Goal: Task Accomplishment & Management: Use online tool/utility

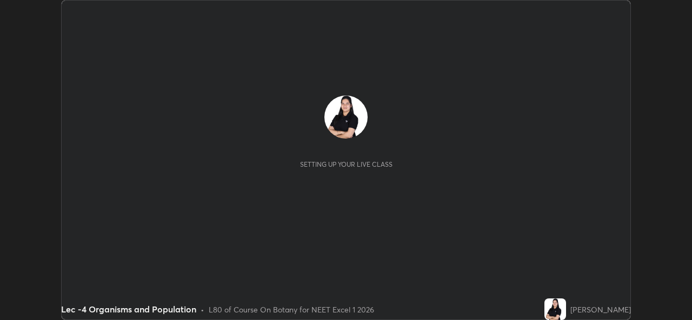
scroll to position [320, 691]
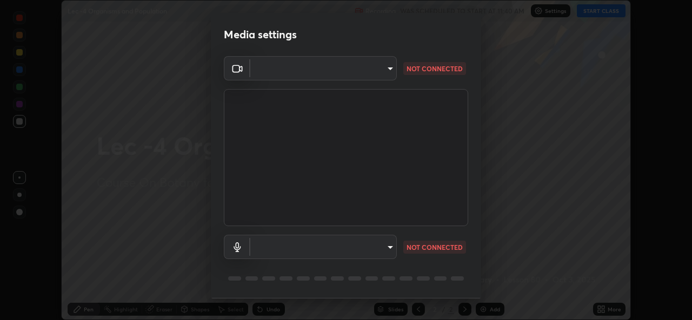
type input "78e73baf3d63bceb4c45423e3c658d9595c8caa1ee6d34b79bc6d5c79dc82097"
type input "default"
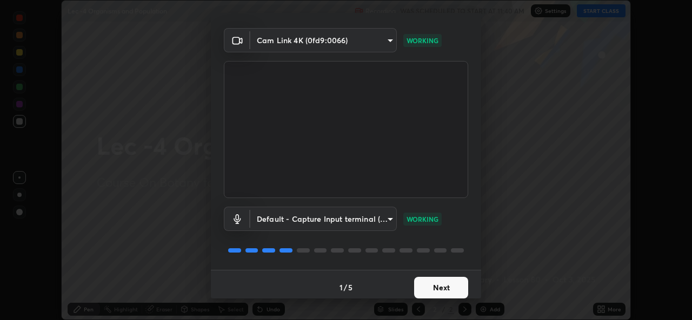
scroll to position [34, 0]
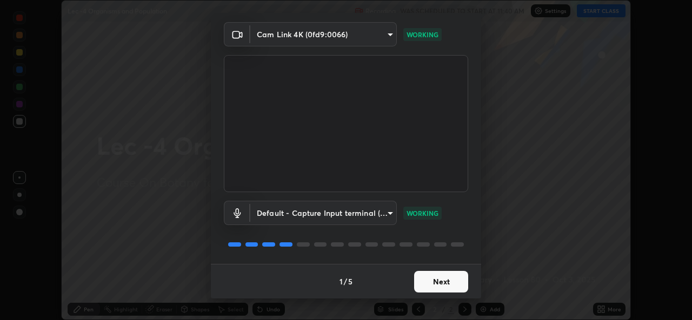
click at [417, 282] on button "Next" at bounding box center [441, 282] width 54 height 22
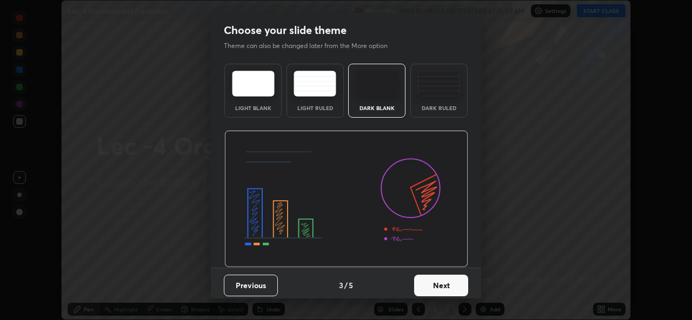
click at [421, 286] on button "Next" at bounding box center [441, 286] width 54 height 22
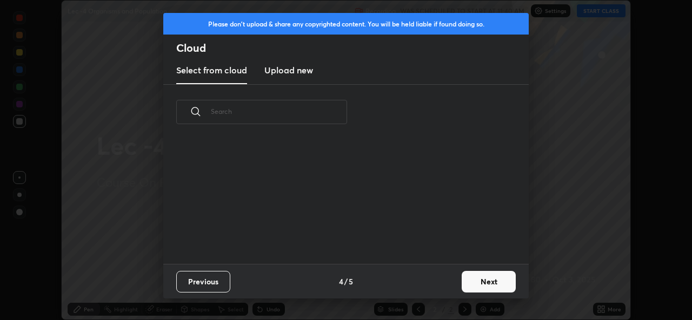
click at [423, 285] on div "Previous 4 / 5 Next" at bounding box center [345, 281] width 365 height 35
click at [474, 283] on button "Next" at bounding box center [488, 282] width 54 height 22
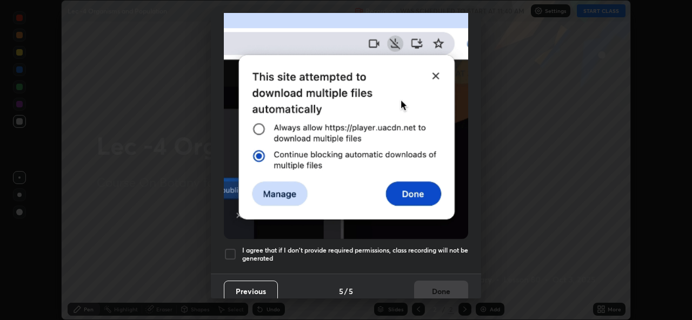
scroll to position [254, 0]
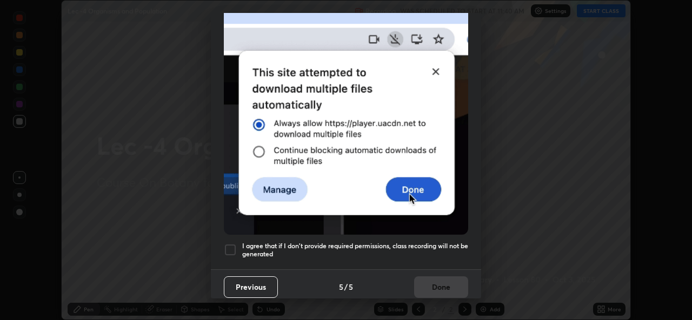
click at [232, 244] on div at bounding box center [230, 250] width 13 height 13
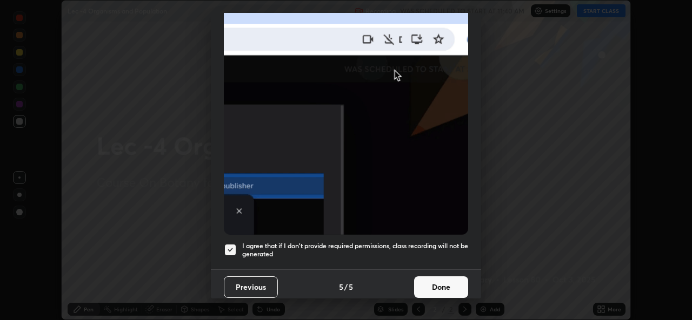
click at [428, 283] on button "Done" at bounding box center [441, 288] width 54 height 22
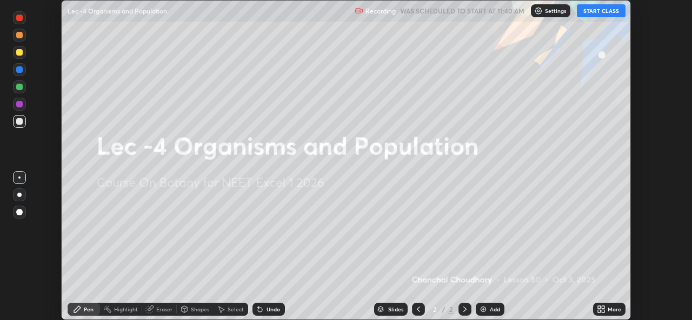
click at [592, 11] on button "START CLASS" at bounding box center [600, 10] width 49 height 13
click at [485, 310] on img at bounding box center [483, 309] width 9 height 9
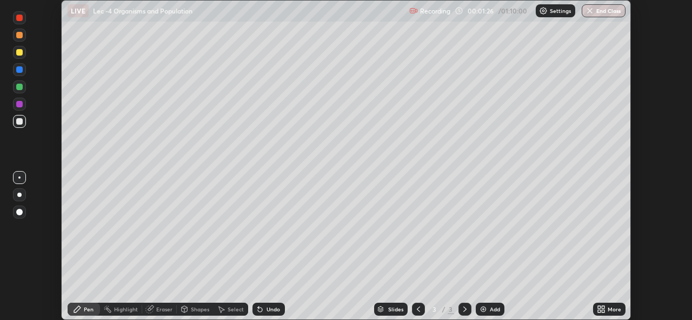
click at [599, 307] on icon at bounding box center [599, 307] width 3 height 3
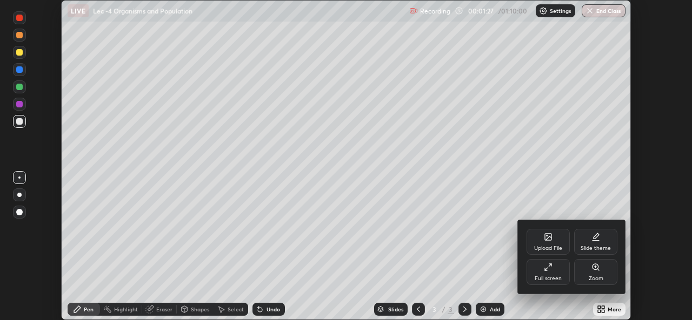
click at [545, 247] on div "Upload File" at bounding box center [548, 248] width 28 height 5
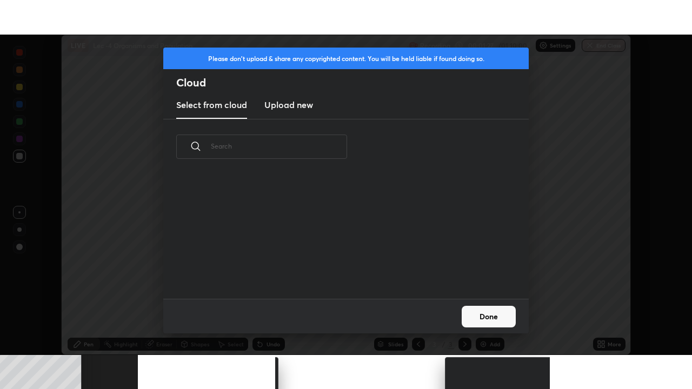
scroll to position [124, 347]
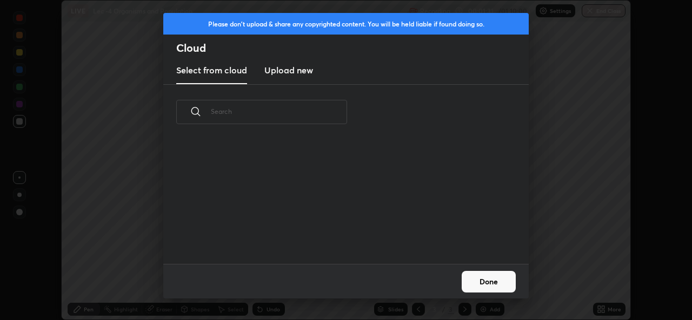
click at [294, 72] on h3 "Upload new" at bounding box center [288, 70] width 49 height 13
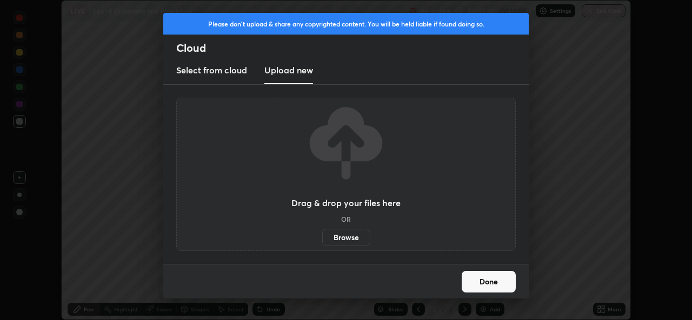
click at [345, 232] on label "Browse" at bounding box center [346, 237] width 48 height 17
click at [322, 232] on input "Browse" at bounding box center [322, 237] width 0 height 17
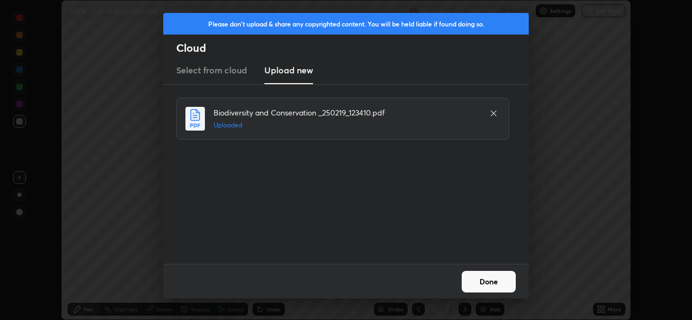
click at [485, 278] on button "Done" at bounding box center [488, 282] width 54 height 22
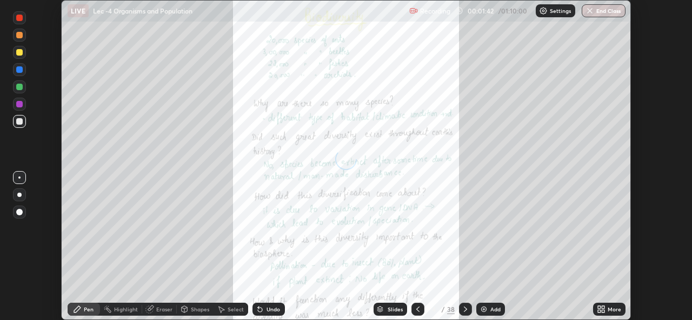
click at [599, 307] on icon at bounding box center [599, 307] width 3 height 3
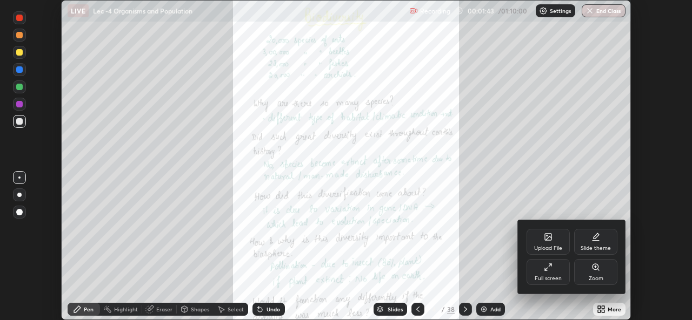
click at [551, 277] on div "Full screen" at bounding box center [547, 278] width 27 height 5
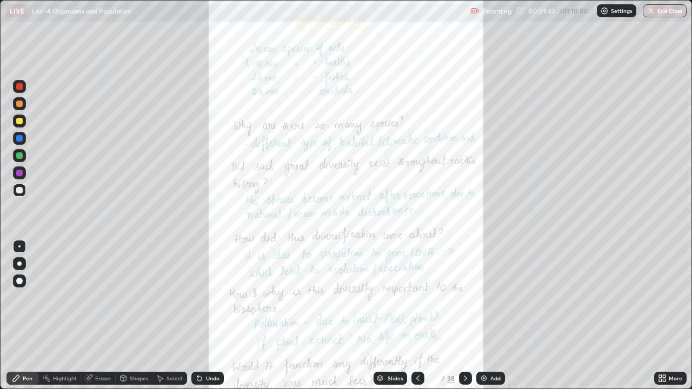
scroll to position [389, 692]
click at [18, 124] on div at bounding box center [19, 121] width 6 height 6
click at [69, 320] on div "Highlight" at bounding box center [60, 378] width 42 height 13
click at [669, 320] on div "More" at bounding box center [670, 378] width 32 height 13
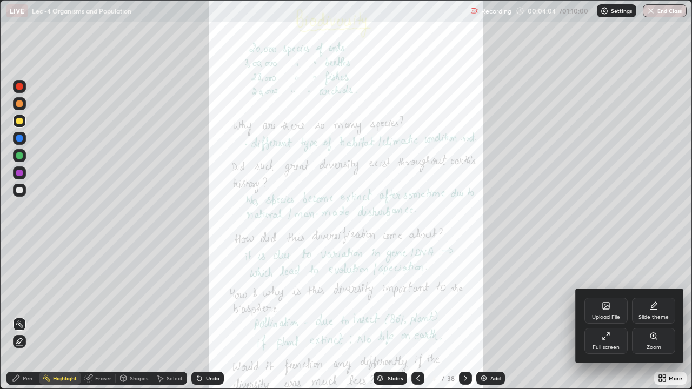
click at [618, 244] on div at bounding box center [346, 194] width 692 height 389
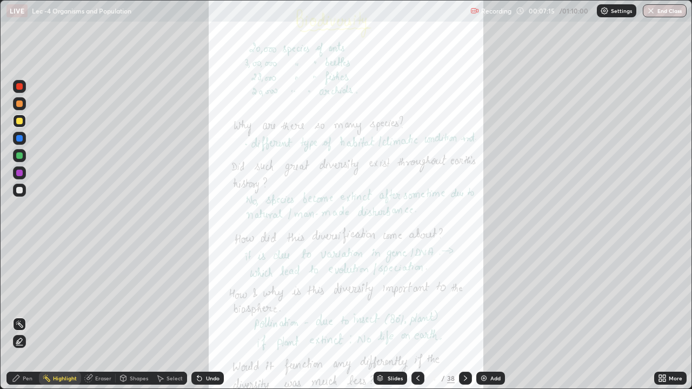
click at [464, 320] on icon at bounding box center [465, 378] width 9 height 9
click at [663, 320] on icon at bounding box center [663, 376] width 3 height 3
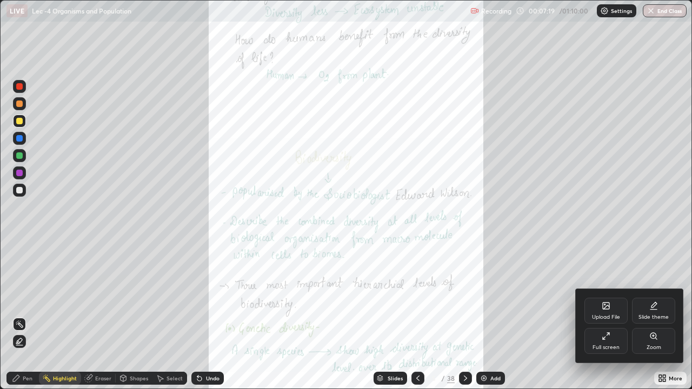
click at [658, 320] on div "Zoom" at bounding box center [653, 347] width 15 height 5
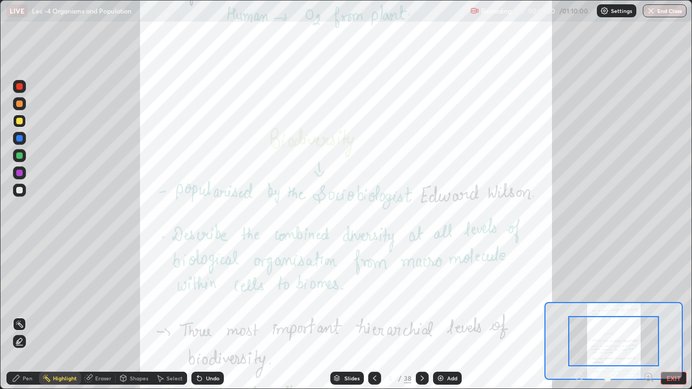
click at [653, 320] on icon at bounding box center [648, 377] width 11 height 11
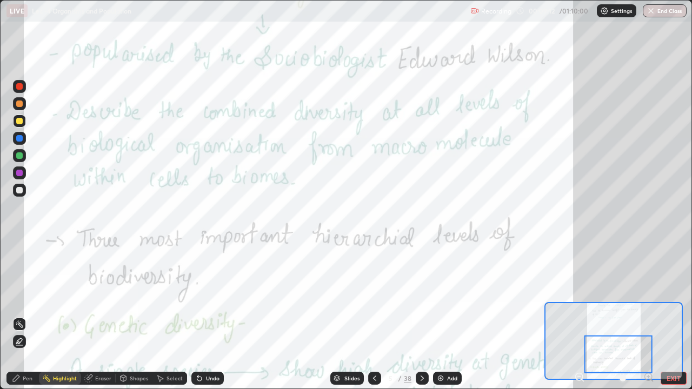
click at [579, 320] on icon at bounding box center [579, 377] width 3 height 0
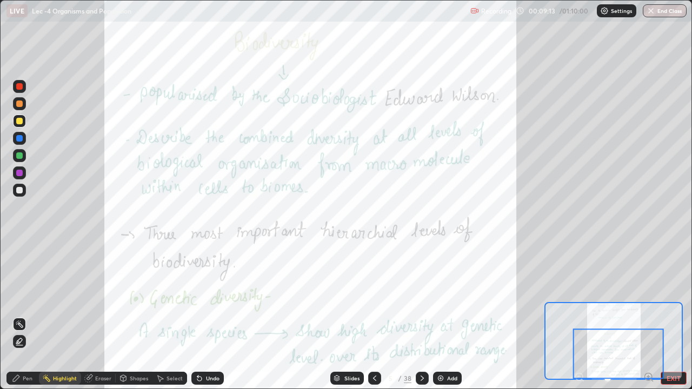
click at [632, 320] on div at bounding box center [618, 354] width 91 height 50
click at [419, 320] on icon at bounding box center [422, 378] width 9 height 9
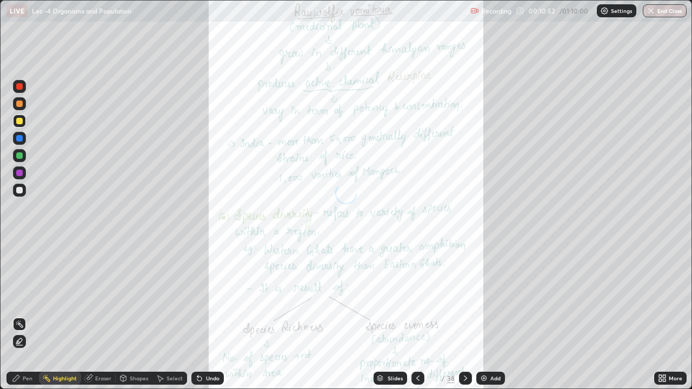
click at [417, 320] on icon at bounding box center [417, 378] width 9 height 9
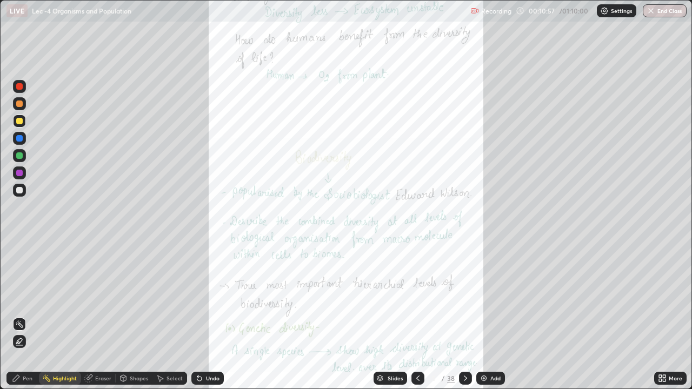
click at [465, 320] on icon at bounding box center [465, 378] width 9 height 9
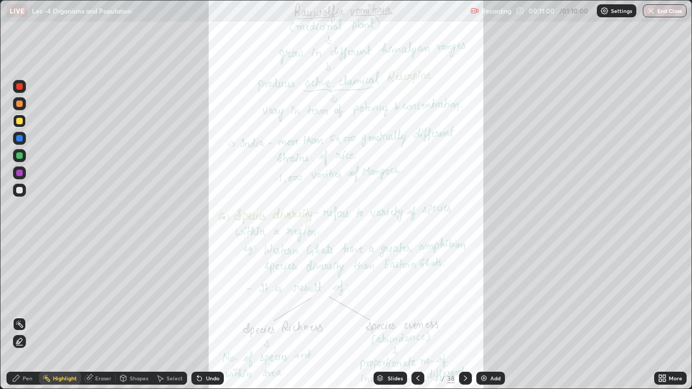
click at [674, 320] on div "More" at bounding box center [675, 378] width 14 height 5
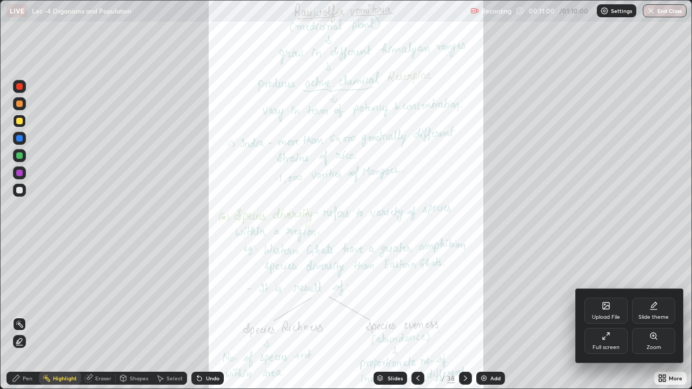
click at [658, 320] on div "Zoom" at bounding box center [653, 347] width 15 height 5
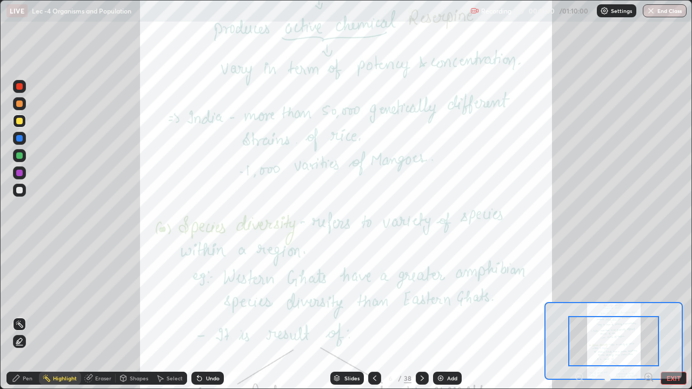
click at [648, 320] on icon at bounding box center [648, 377] width 3 height 0
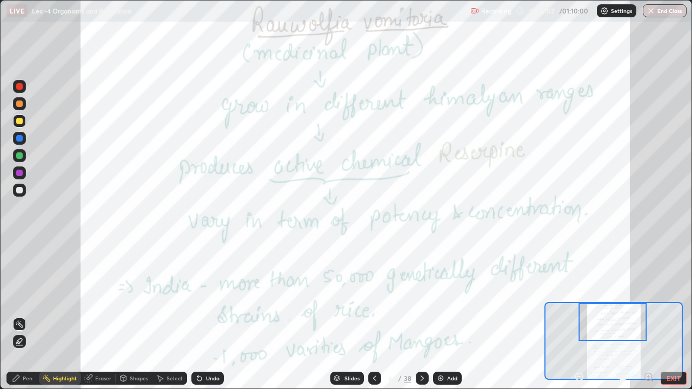
click at [628, 320] on div at bounding box center [613, 322] width 68 height 38
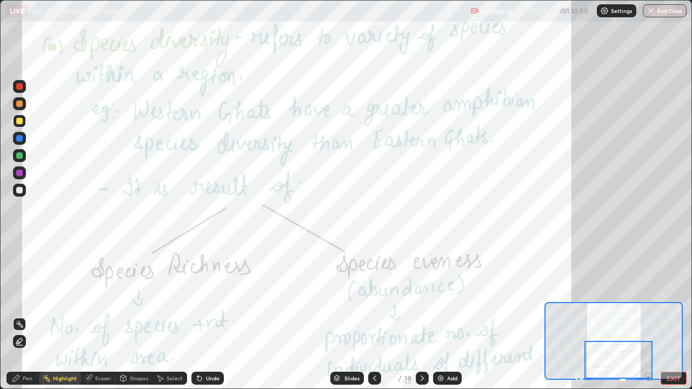
click at [580, 320] on icon at bounding box center [579, 377] width 11 height 11
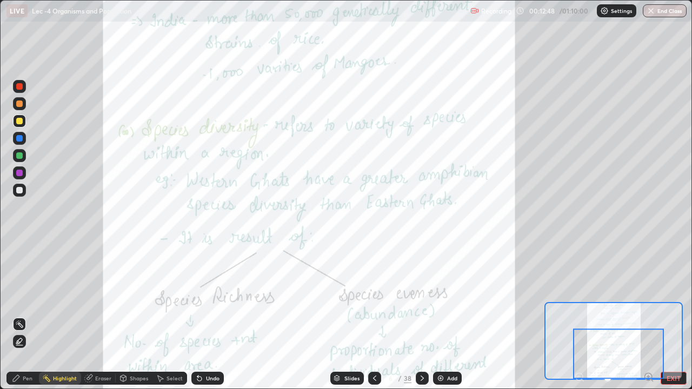
click at [614, 320] on div at bounding box center [618, 354] width 91 height 50
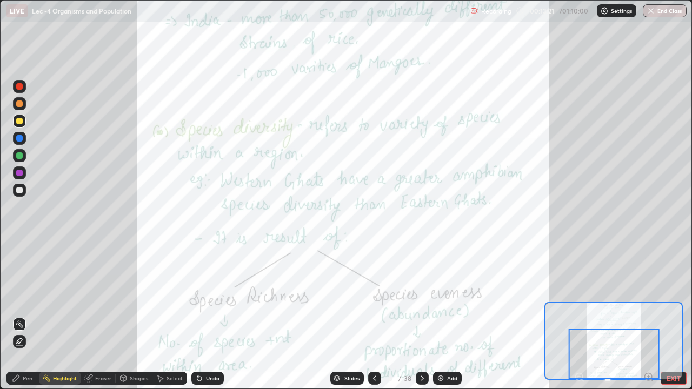
click at [420, 320] on icon at bounding box center [422, 378] width 9 height 9
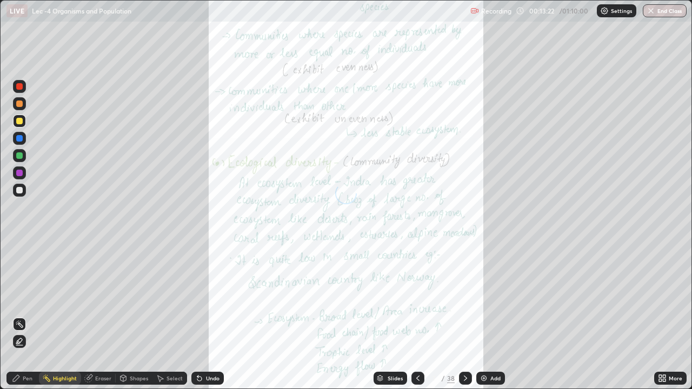
click at [665, 320] on div "More" at bounding box center [670, 378] width 32 height 13
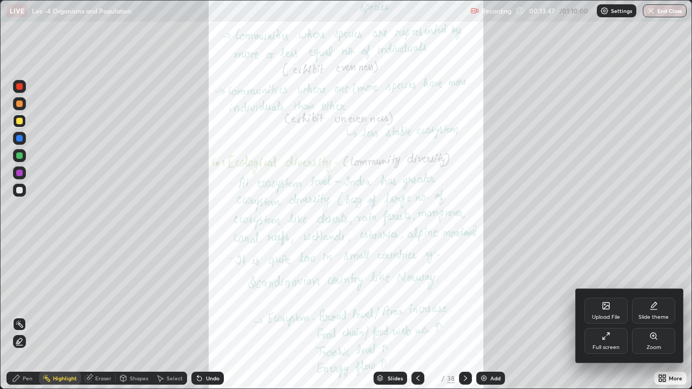
click at [652, 320] on div "Zoom" at bounding box center [653, 347] width 15 height 5
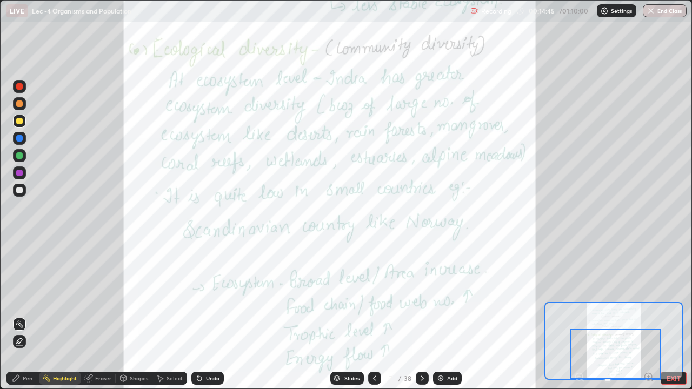
click at [419, 320] on icon at bounding box center [422, 378] width 9 height 9
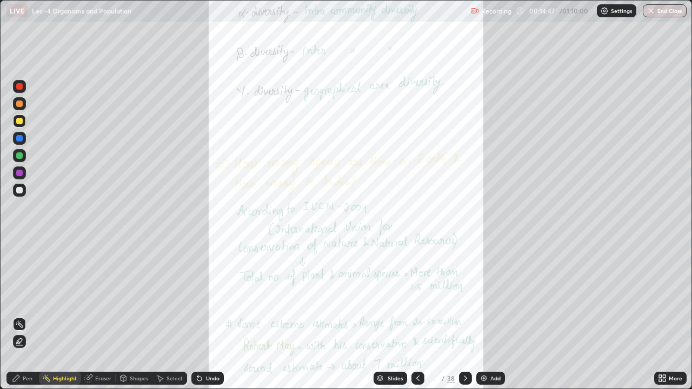
click at [660, 320] on icon at bounding box center [660, 380] width 3 height 3
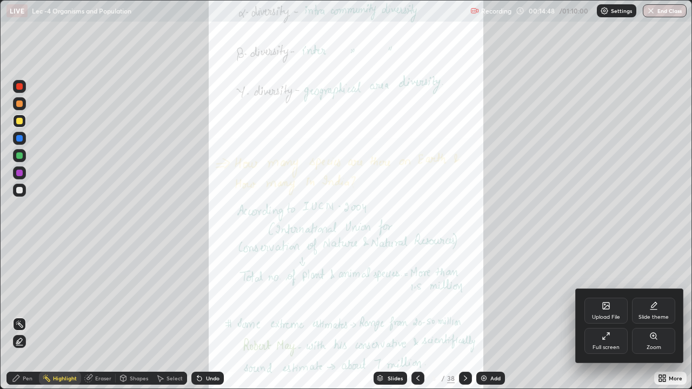
click at [651, 320] on div "Zoom" at bounding box center [653, 347] width 15 height 5
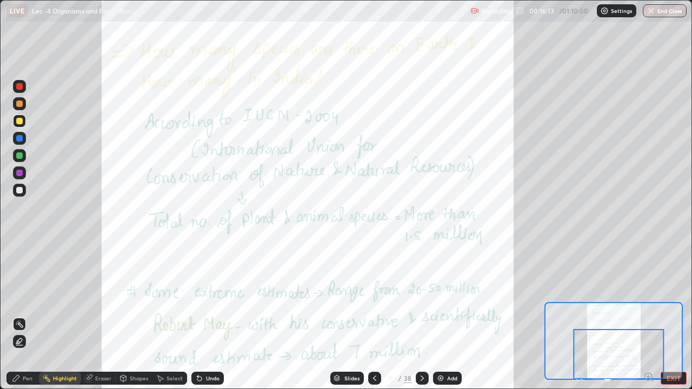
click at [425, 320] on div at bounding box center [421, 378] width 13 height 13
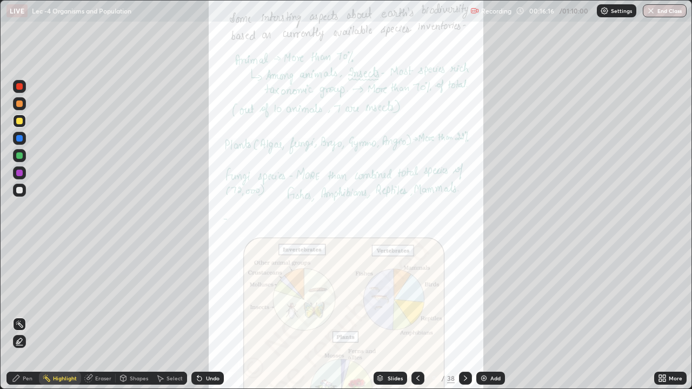
click at [671, 320] on div "More" at bounding box center [670, 378] width 32 height 13
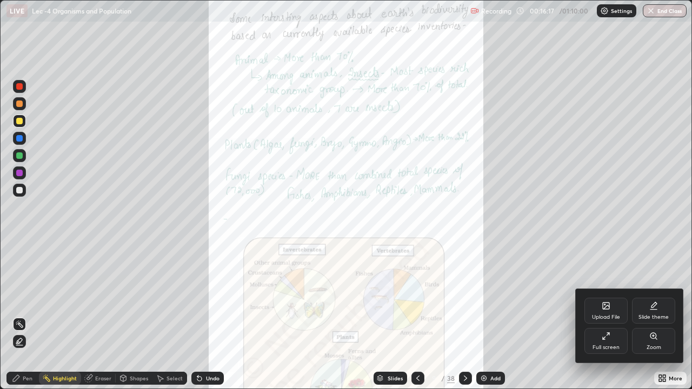
click at [660, 320] on div "Zoom" at bounding box center [653, 341] width 43 height 26
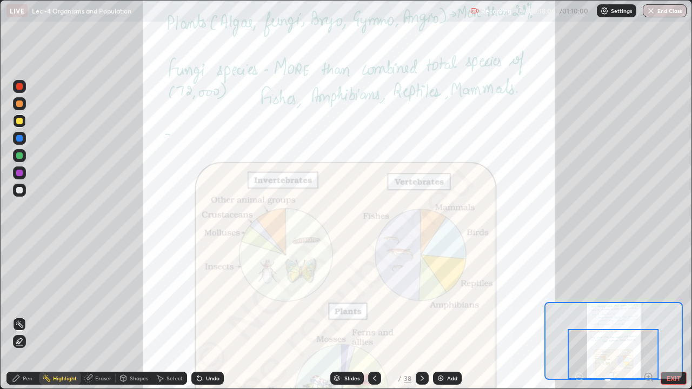
click at [420, 320] on icon at bounding box center [422, 378] width 9 height 9
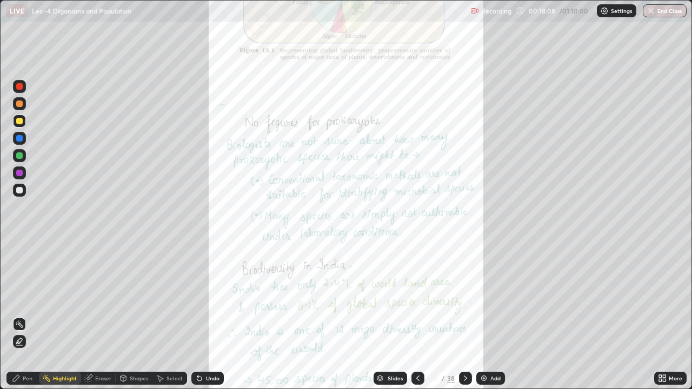
click at [668, 320] on div "More" at bounding box center [675, 378] width 14 height 5
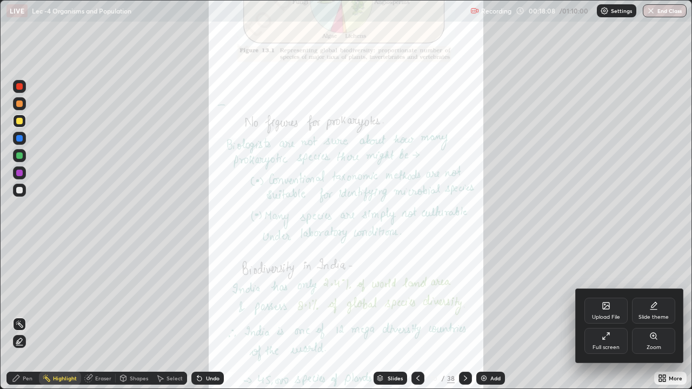
click at [659, 320] on div "Zoom" at bounding box center [653, 341] width 43 height 26
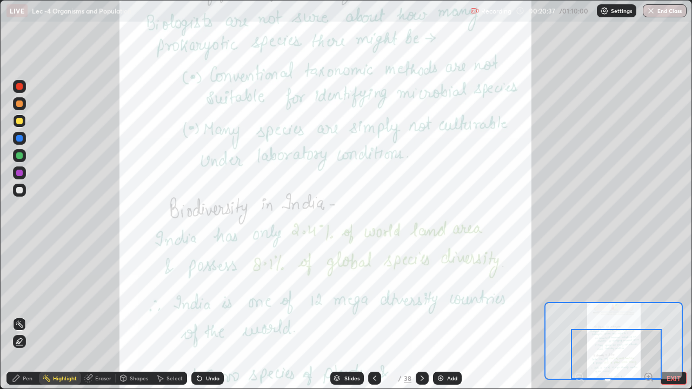
click at [421, 320] on icon at bounding box center [422, 378] width 9 height 9
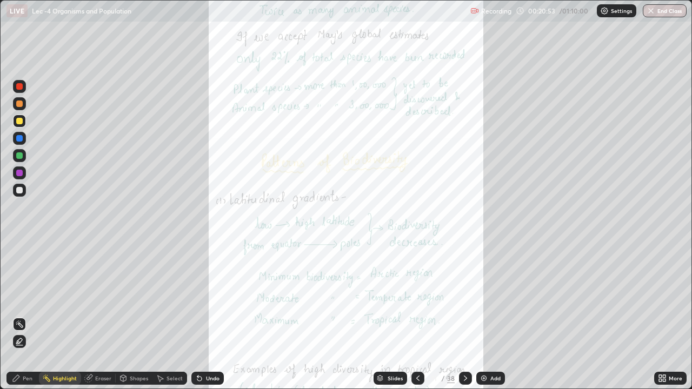
click at [671, 320] on div "More" at bounding box center [675, 378] width 14 height 5
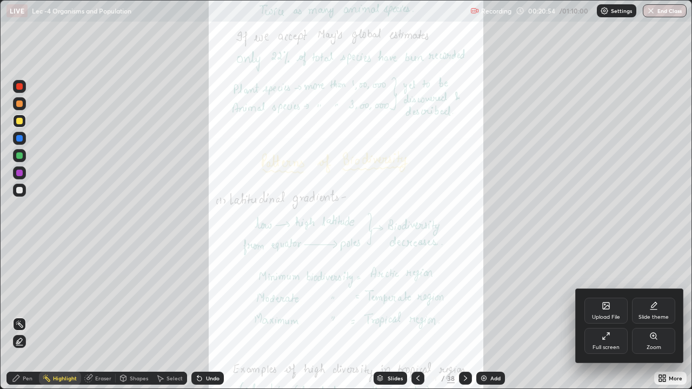
click at [659, 320] on div "Zoom" at bounding box center [653, 341] width 43 height 26
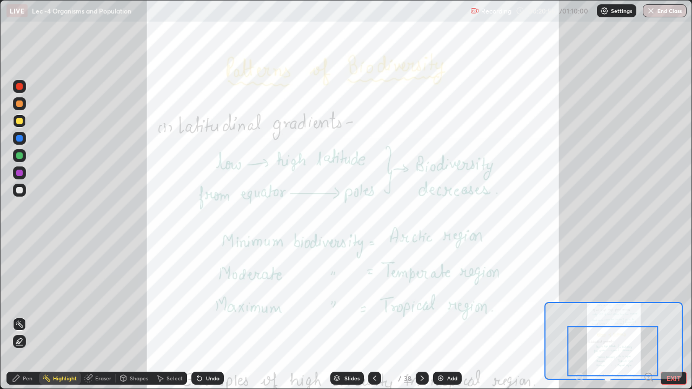
click at [584, 320] on div at bounding box center [612, 351] width 91 height 50
click at [580, 320] on div at bounding box center [612, 351] width 91 height 50
click at [673, 320] on button "EXIT" at bounding box center [673, 378] width 26 height 13
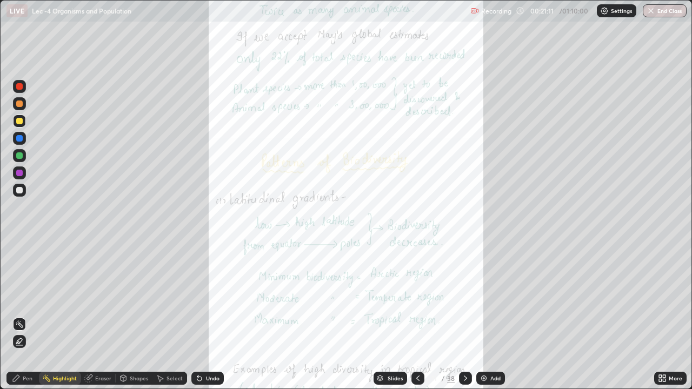
click at [31, 320] on div "Pen" at bounding box center [28, 378] width 10 height 5
click at [63, 320] on div "Highlight" at bounding box center [60, 378] width 42 height 13
click at [465, 320] on div at bounding box center [465, 378] width 13 height 13
click at [672, 320] on div "More" at bounding box center [670, 378] width 32 height 13
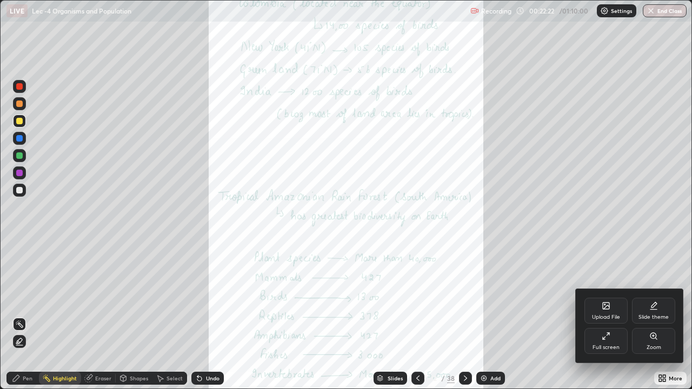
click at [658, 320] on div "Zoom" at bounding box center [653, 341] width 43 height 26
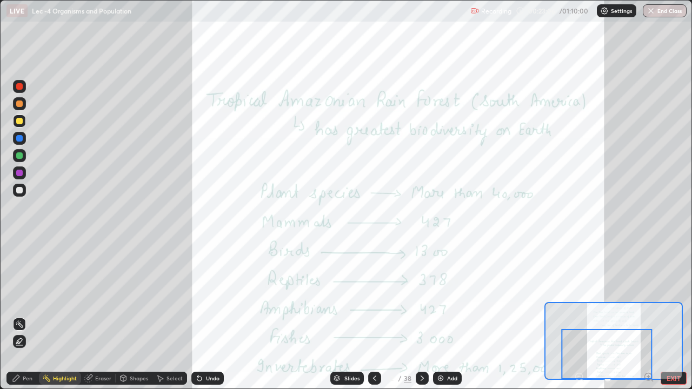
click at [425, 320] on icon at bounding box center [422, 378] width 9 height 9
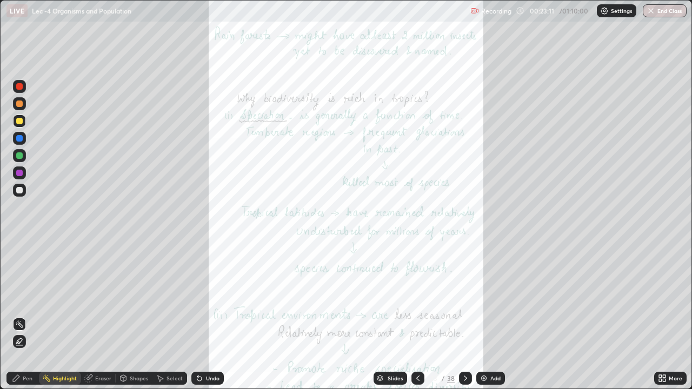
click at [663, 320] on icon at bounding box center [663, 380] width 3 height 3
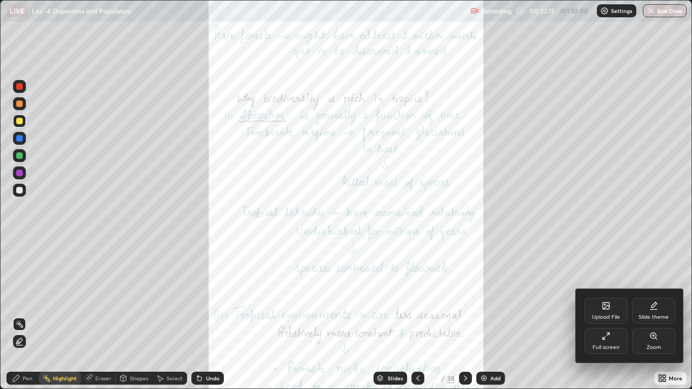
click at [651, 320] on div "Zoom" at bounding box center [653, 347] width 15 height 5
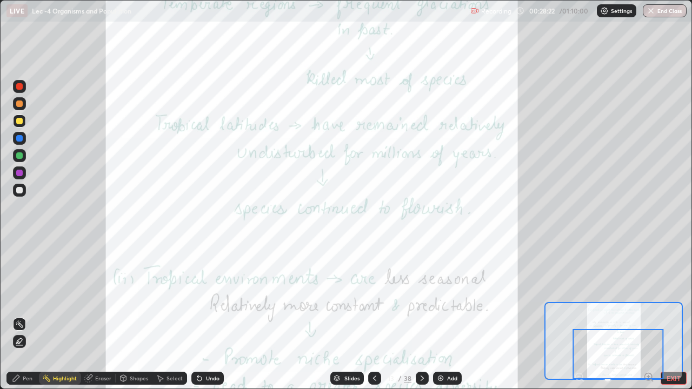
click at [420, 320] on icon at bounding box center [422, 378] width 9 height 9
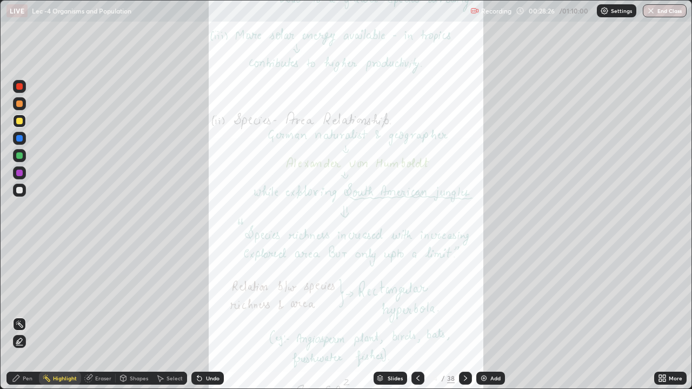
click at [673, 320] on div "More" at bounding box center [670, 378] width 32 height 13
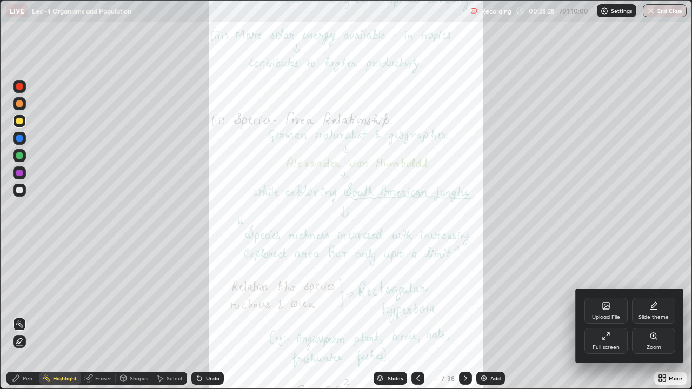
click at [659, 320] on div "Zoom" at bounding box center [653, 347] width 15 height 5
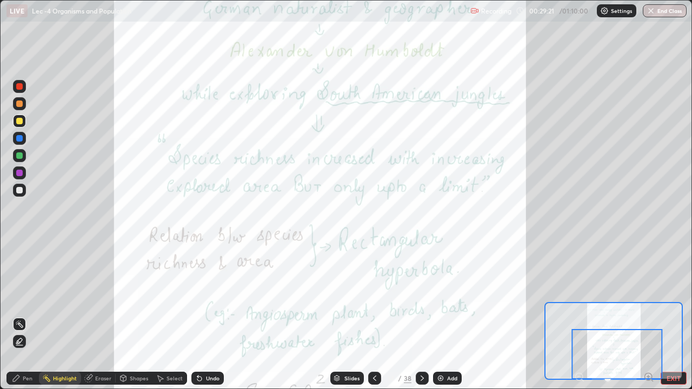
click at [420, 320] on icon at bounding box center [422, 378] width 9 height 9
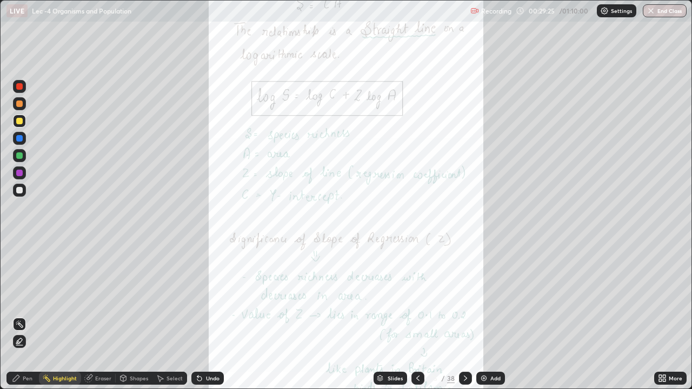
click at [470, 320] on div at bounding box center [465, 378] width 13 height 13
click at [669, 320] on div "More" at bounding box center [675, 378] width 14 height 5
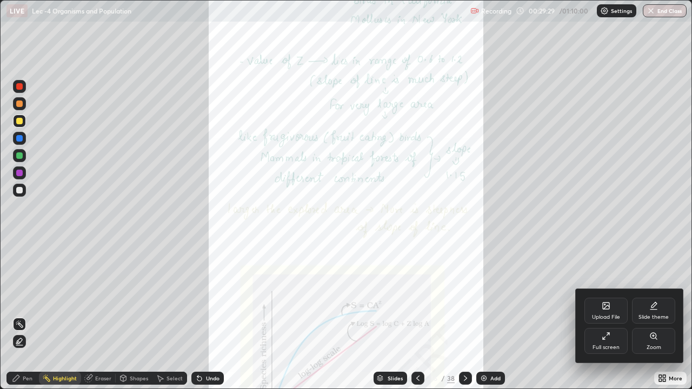
click at [652, 320] on div "Zoom" at bounding box center [653, 341] width 43 height 26
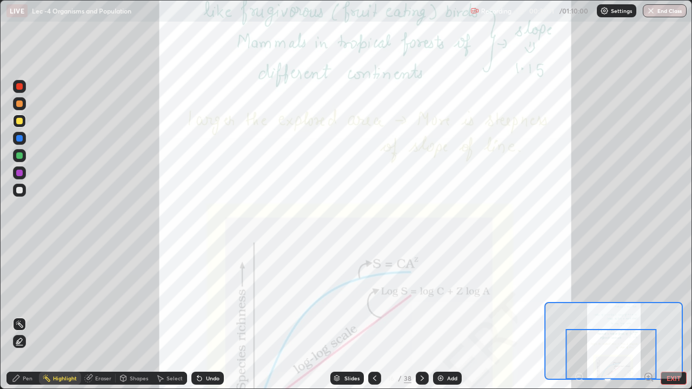
click at [419, 320] on icon at bounding box center [422, 378] width 9 height 9
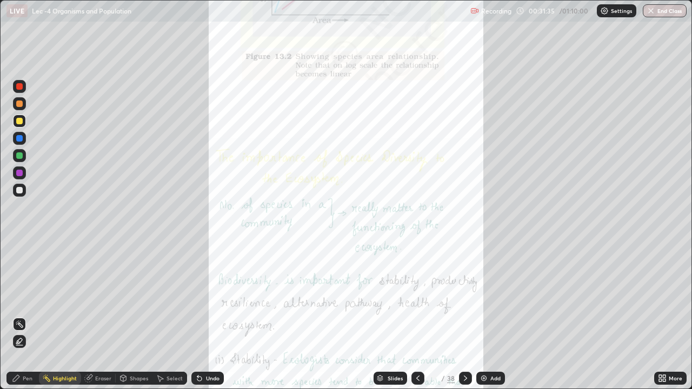
click at [674, 320] on div "More" at bounding box center [675, 378] width 14 height 5
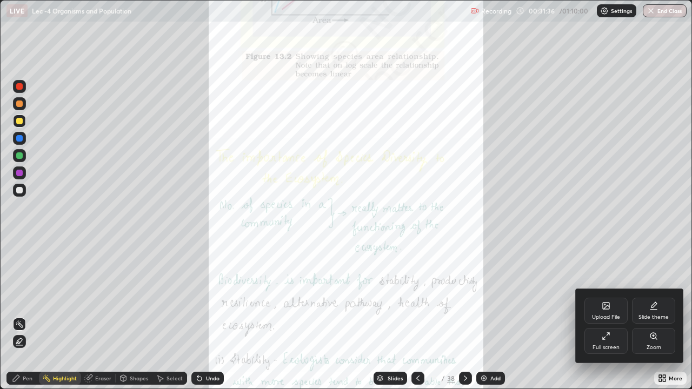
click at [661, 320] on div "Zoom" at bounding box center [653, 341] width 43 height 26
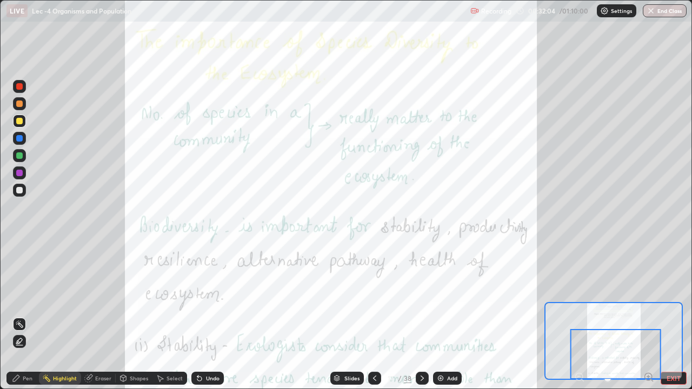
click at [420, 320] on icon at bounding box center [422, 378] width 9 height 9
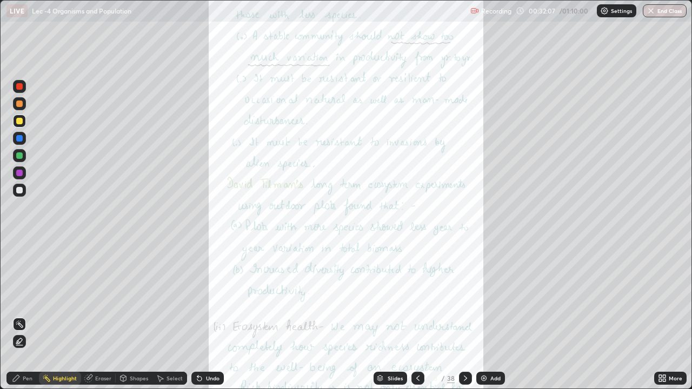
click at [669, 320] on div "More" at bounding box center [675, 378] width 14 height 5
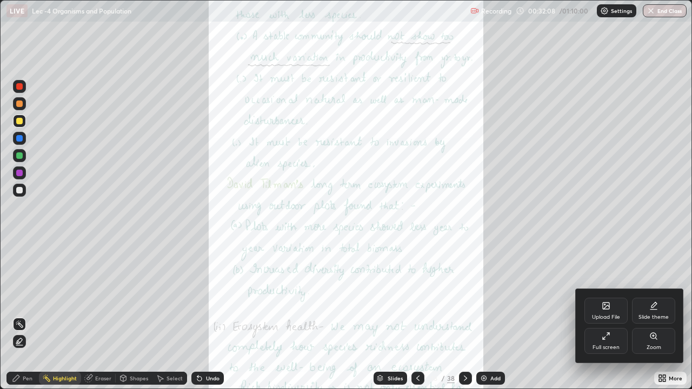
click at [654, 320] on div "Zoom" at bounding box center [653, 347] width 15 height 5
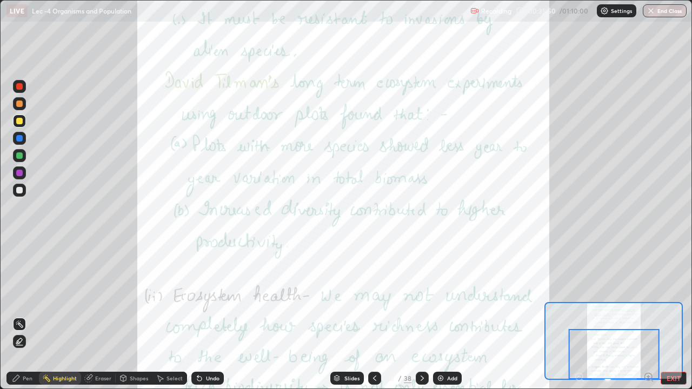
click at [420, 320] on icon at bounding box center [422, 378] width 9 height 9
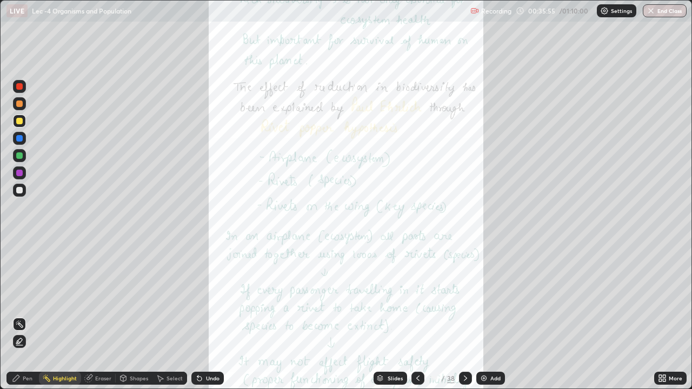
click at [673, 320] on div "More" at bounding box center [670, 378] width 32 height 13
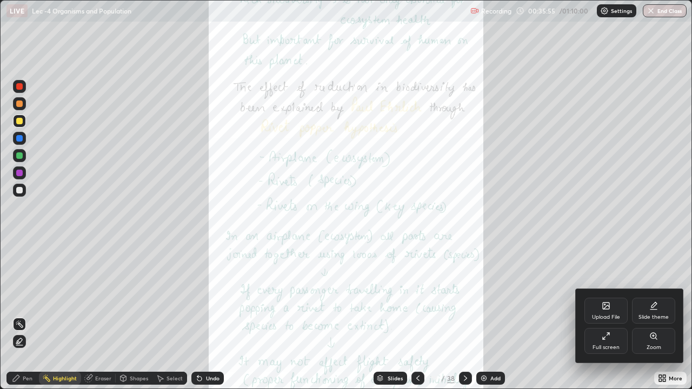
click at [655, 320] on div "Zoom" at bounding box center [653, 347] width 15 height 5
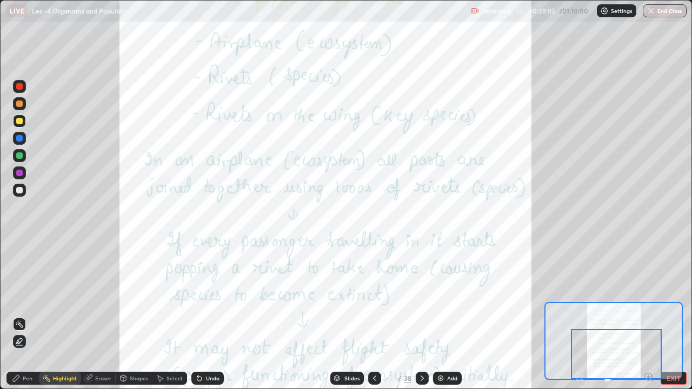
click at [420, 320] on icon at bounding box center [422, 378] width 9 height 9
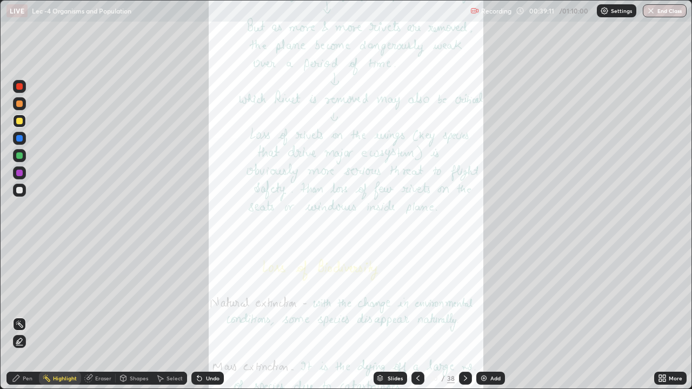
click at [663, 320] on icon at bounding box center [663, 376] width 3 height 3
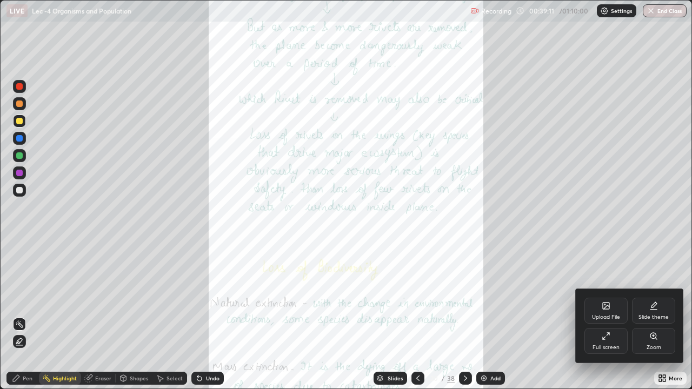
click at [658, 320] on div "Zoom" at bounding box center [653, 347] width 15 height 5
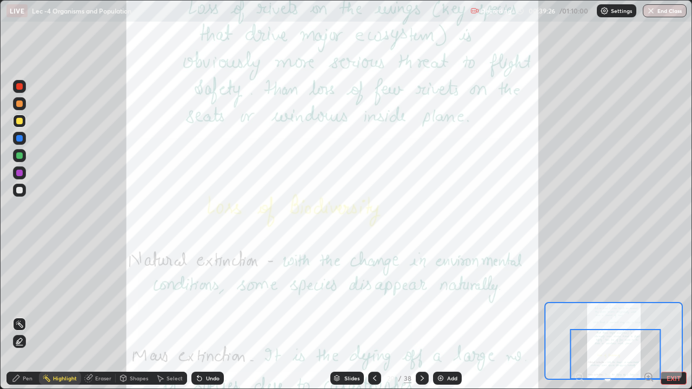
click at [347, 320] on div "Slides" at bounding box center [346, 378] width 33 height 13
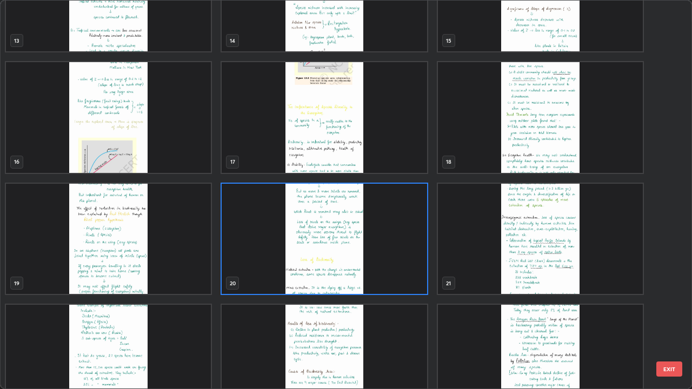
scroll to position [551, 0]
click at [393, 258] on img "grid" at bounding box center [324, 239] width 205 height 111
click at [392, 254] on img "grid" at bounding box center [324, 239] width 205 height 111
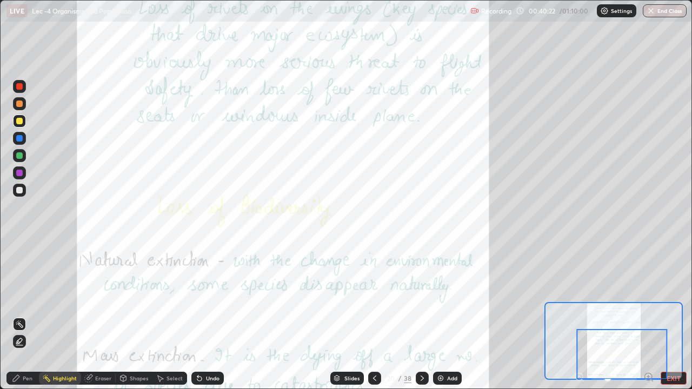
click at [420, 320] on icon at bounding box center [422, 378] width 9 height 9
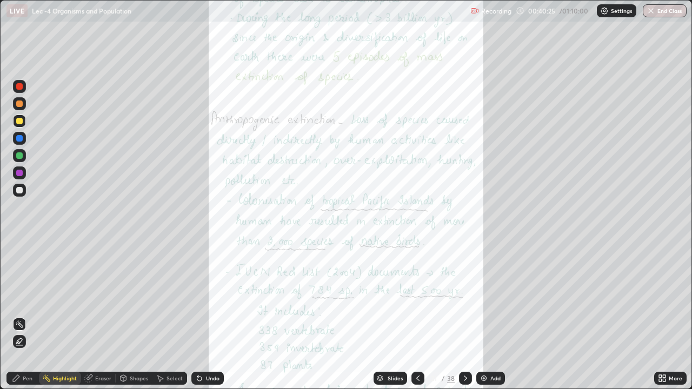
click at [671, 320] on div "More" at bounding box center [675, 378] width 14 height 5
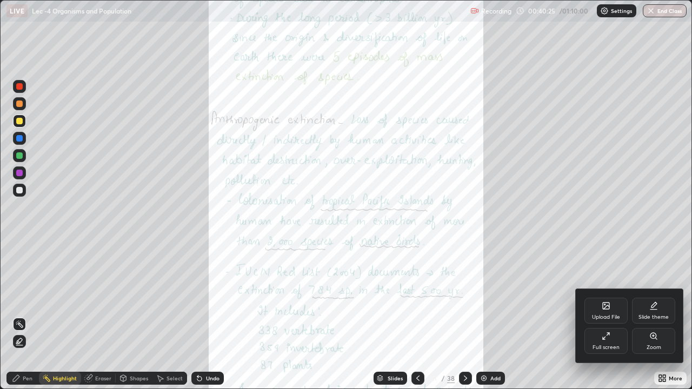
click at [661, 320] on div "Zoom" at bounding box center [653, 341] width 43 height 26
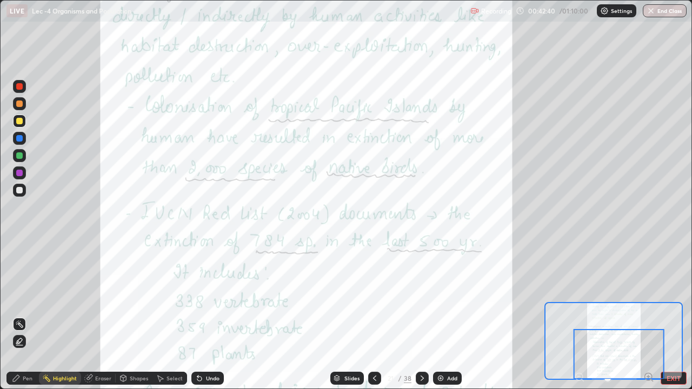
click at [420, 320] on icon at bounding box center [422, 378] width 9 height 9
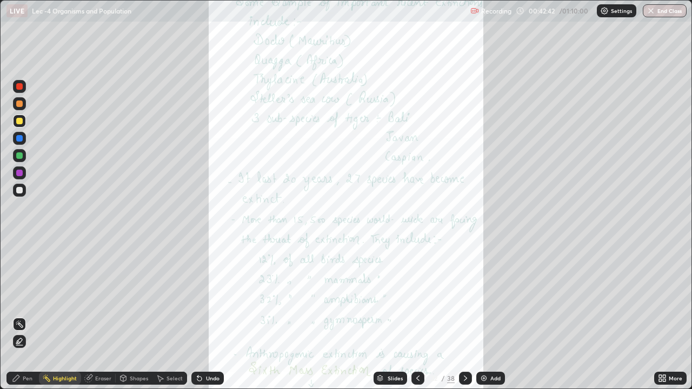
click at [668, 320] on div "More" at bounding box center [670, 378] width 32 height 13
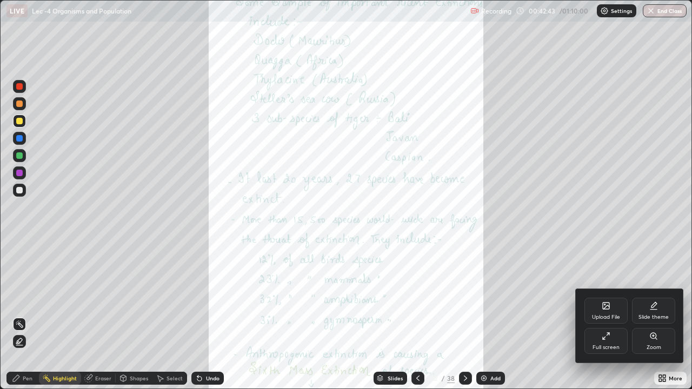
click at [658, 320] on div "Zoom" at bounding box center [653, 341] width 43 height 26
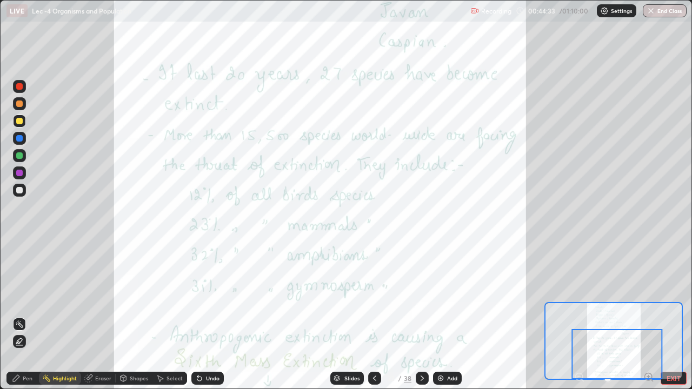
click at [420, 320] on icon at bounding box center [422, 378] width 9 height 9
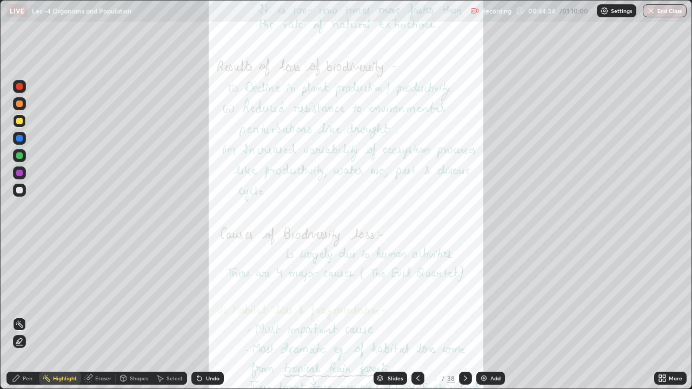
click at [665, 320] on icon at bounding box center [663, 376] width 3 height 3
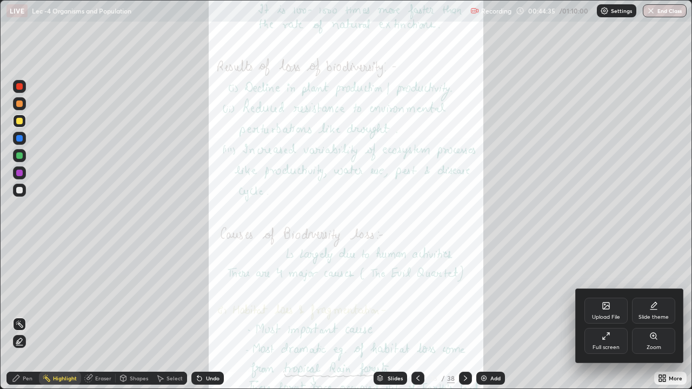
click at [655, 320] on icon at bounding box center [653, 336] width 9 height 9
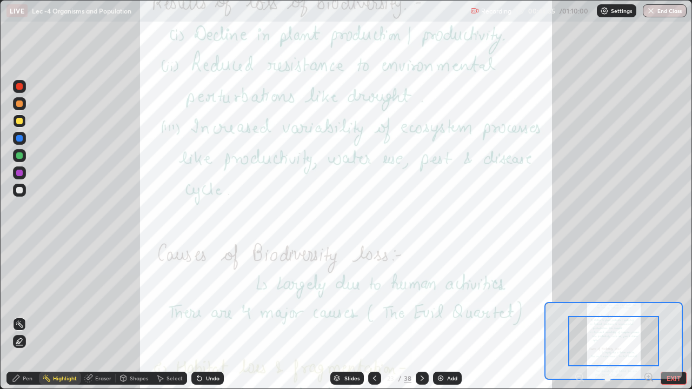
click at [651, 320] on icon at bounding box center [652, 380] width 2 height 2
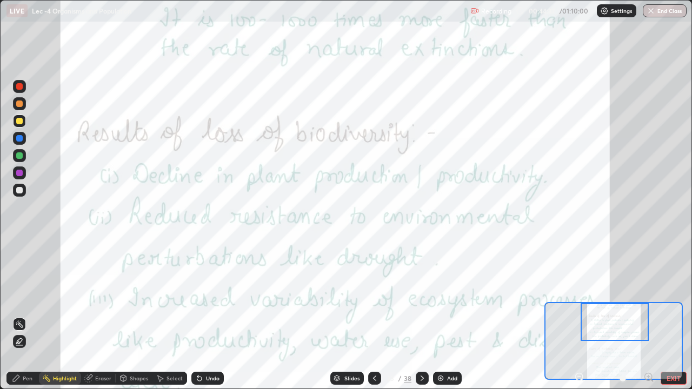
click at [631, 319] on div at bounding box center [614, 322] width 68 height 38
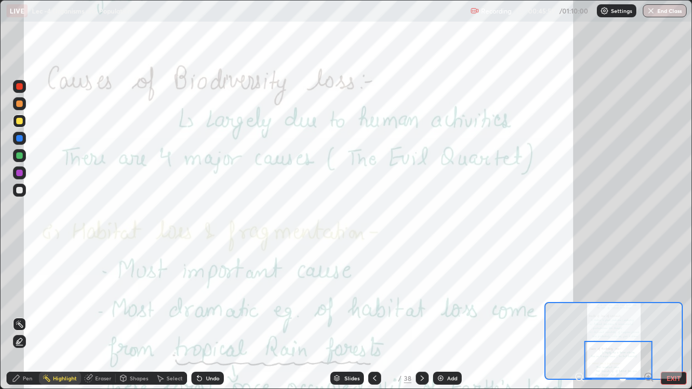
click at [422, 320] on icon at bounding box center [422, 378] width 9 height 9
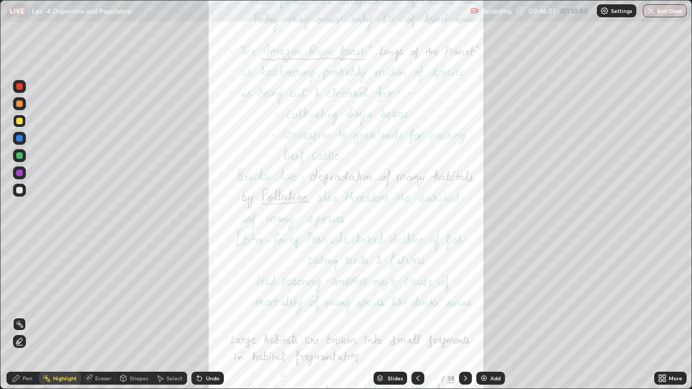
click at [665, 320] on icon at bounding box center [663, 380] width 3 height 3
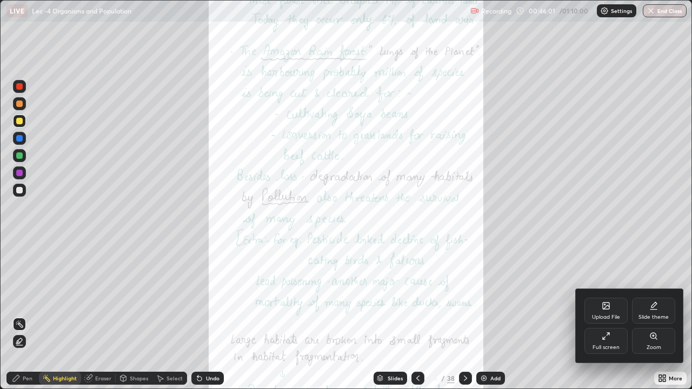
click at [652, 320] on div "Zoom" at bounding box center [653, 347] width 15 height 5
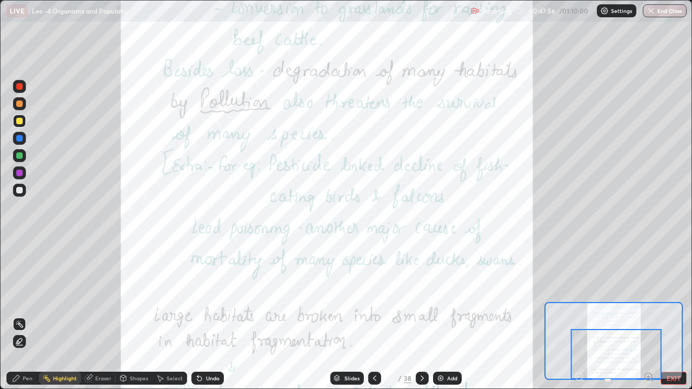
click at [420, 320] on icon at bounding box center [422, 378] width 9 height 9
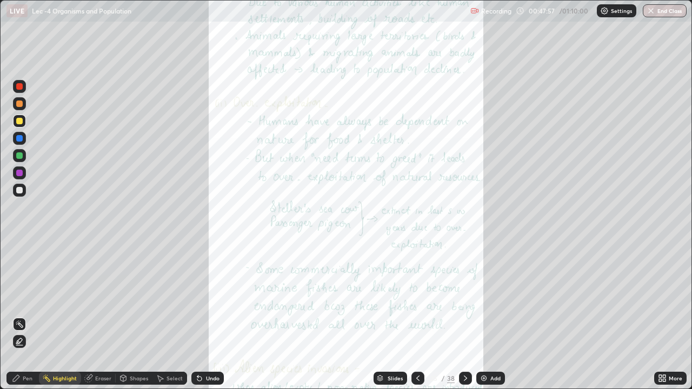
click at [660, 320] on icon at bounding box center [660, 380] width 3 height 3
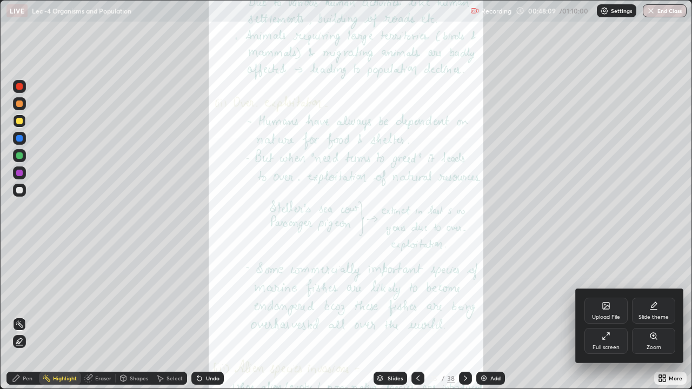
click at [591, 230] on div at bounding box center [346, 194] width 692 height 389
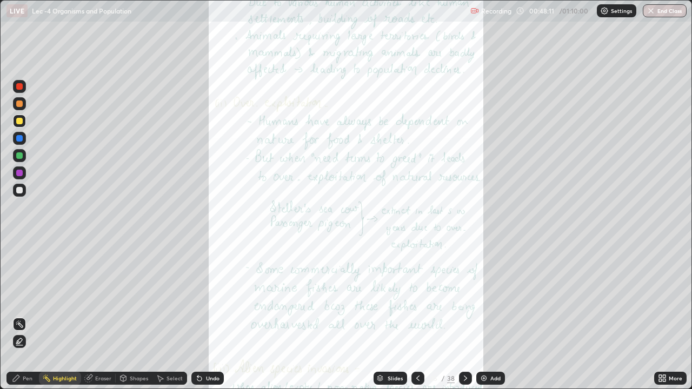
click at [669, 320] on div "More" at bounding box center [675, 378] width 14 height 5
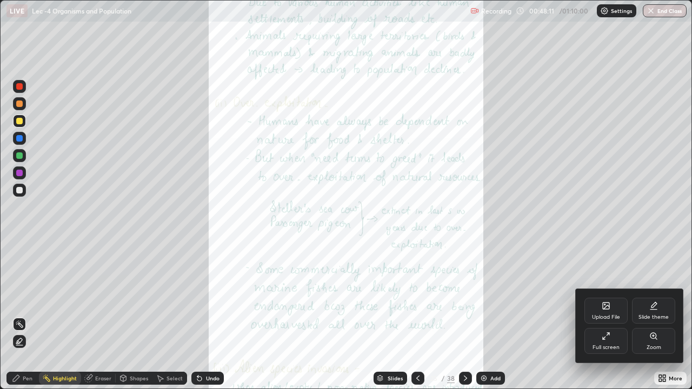
click at [653, 320] on div "Zoom" at bounding box center [653, 347] width 15 height 5
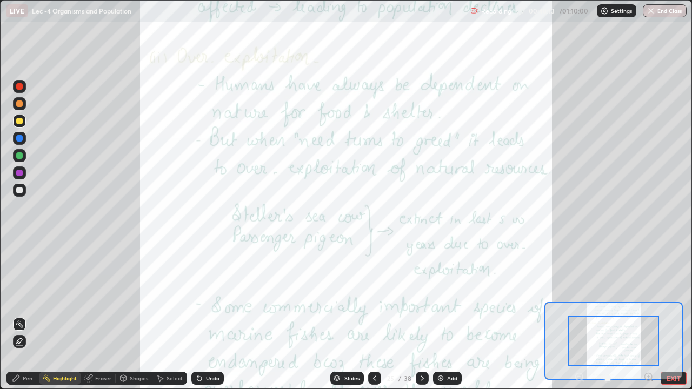
click at [648, 320] on icon at bounding box center [648, 377] width 3 height 0
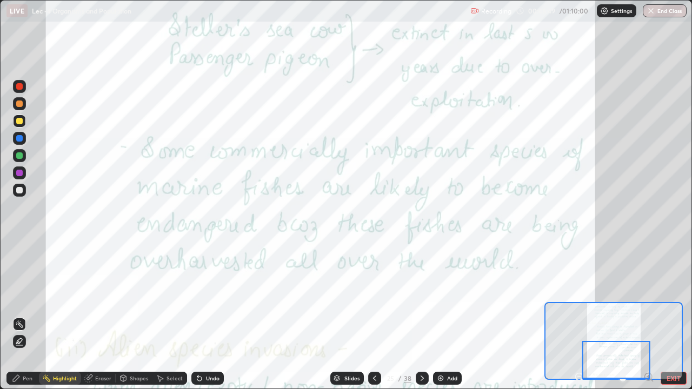
click at [422, 320] on icon at bounding box center [422, 378] width 9 height 9
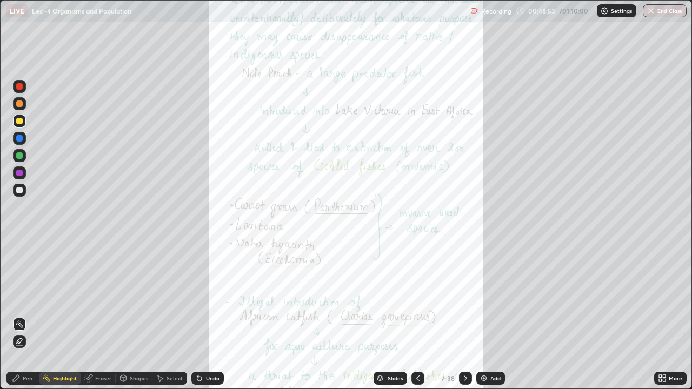
click at [668, 320] on div "More" at bounding box center [675, 378] width 14 height 5
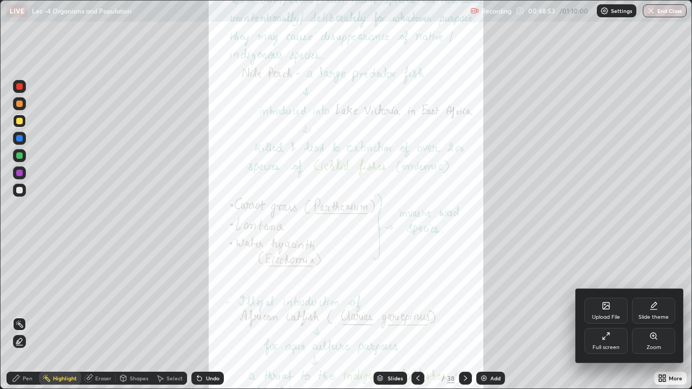
click at [657, 320] on div "Zoom" at bounding box center [653, 341] width 43 height 26
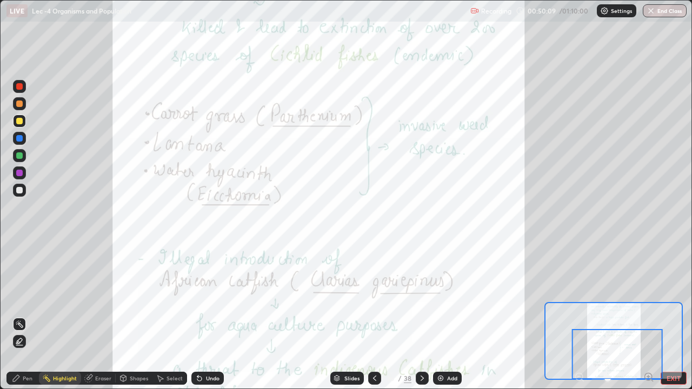
click at [545, 320] on div at bounding box center [613, 341] width 138 height 78
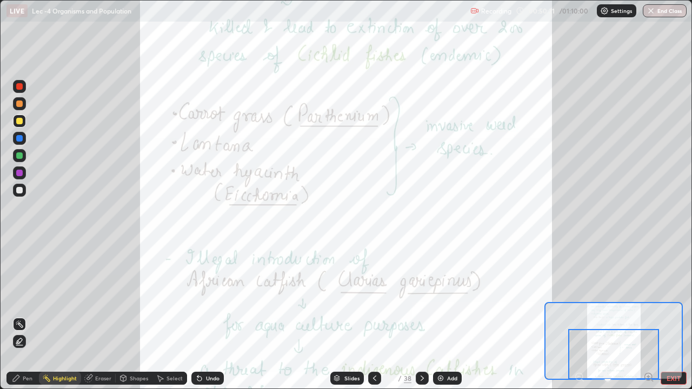
click at [420, 320] on icon at bounding box center [422, 378] width 9 height 9
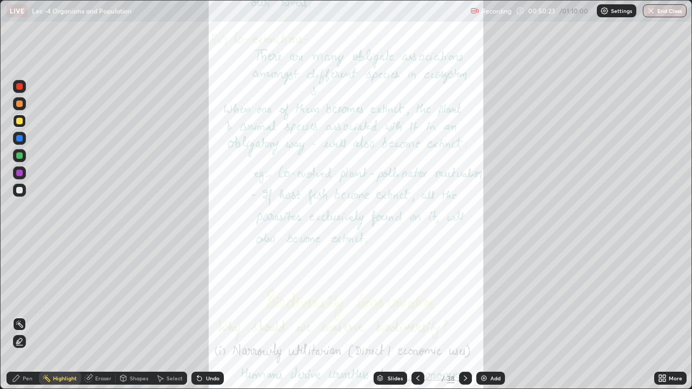
click at [671, 320] on div "More" at bounding box center [675, 378] width 14 height 5
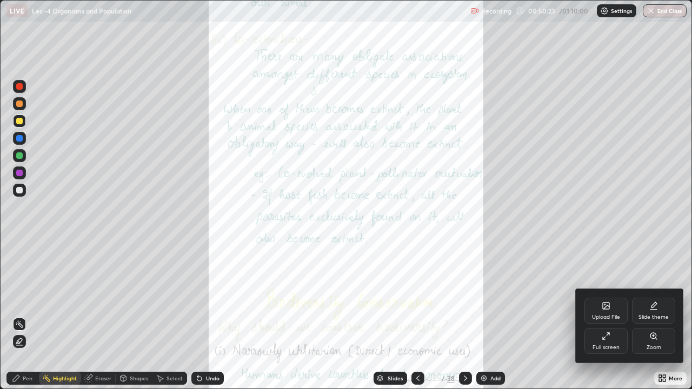
click at [656, 320] on div "Zoom" at bounding box center [653, 347] width 15 height 5
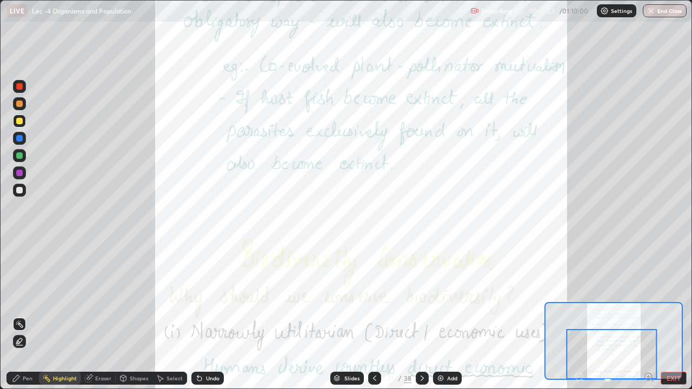
click at [358, 320] on div "Slides" at bounding box center [351, 378] width 15 height 5
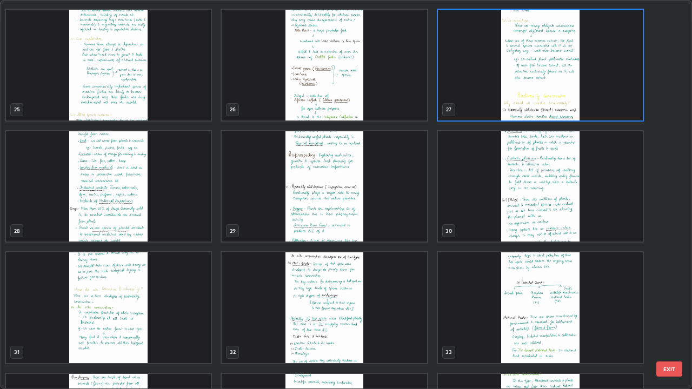
scroll to position [960, 0]
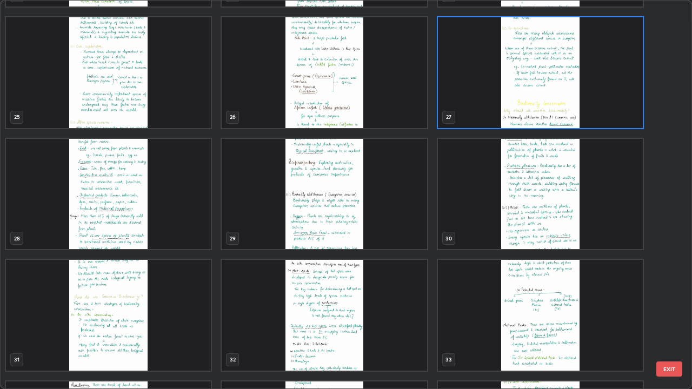
click at [673, 320] on button "EXIT" at bounding box center [669, 368] width 26 height 15
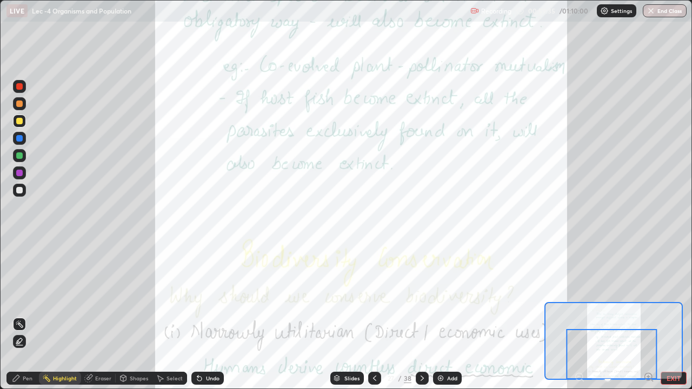
click at [671, 320] on button "EXIT" at bounding box center [673, 378] width 26 height 13
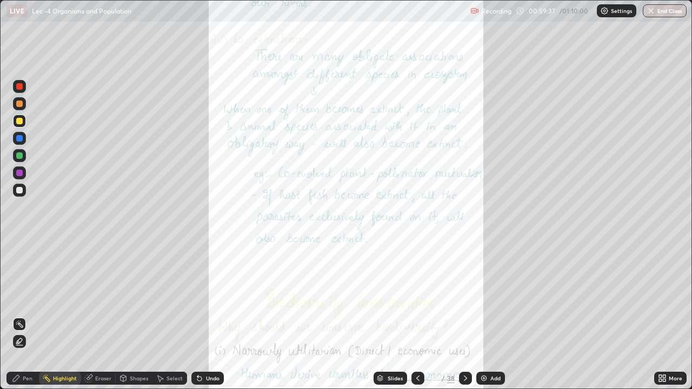
click at [658, 12] on button "End Class" at bounding box center [664, 10] width 44 height 13
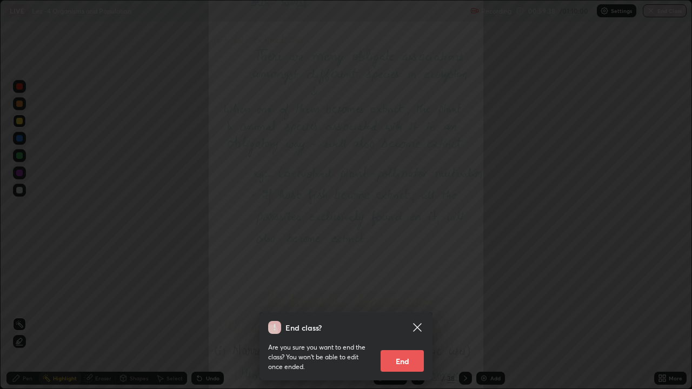
click at [414, 320] on button "End" at bounding box center [401, 361] width 43 height 22
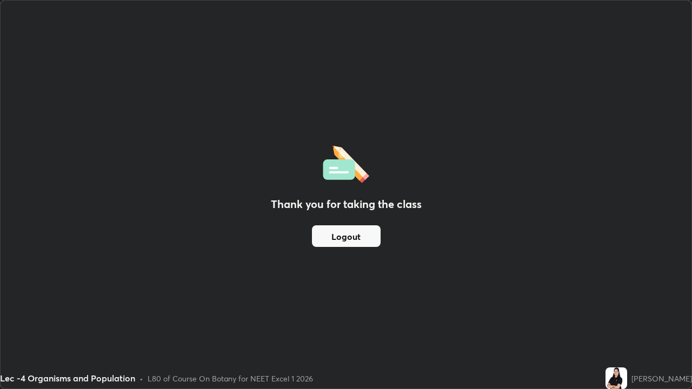
click at [337, 243] on button "Logout" at bounding box center [346, 236] width 69 height 22
click at [334, 241] on button "Logout" at bounding box center [346, 236] width 69 height 22
